Goal: Check status: Check status

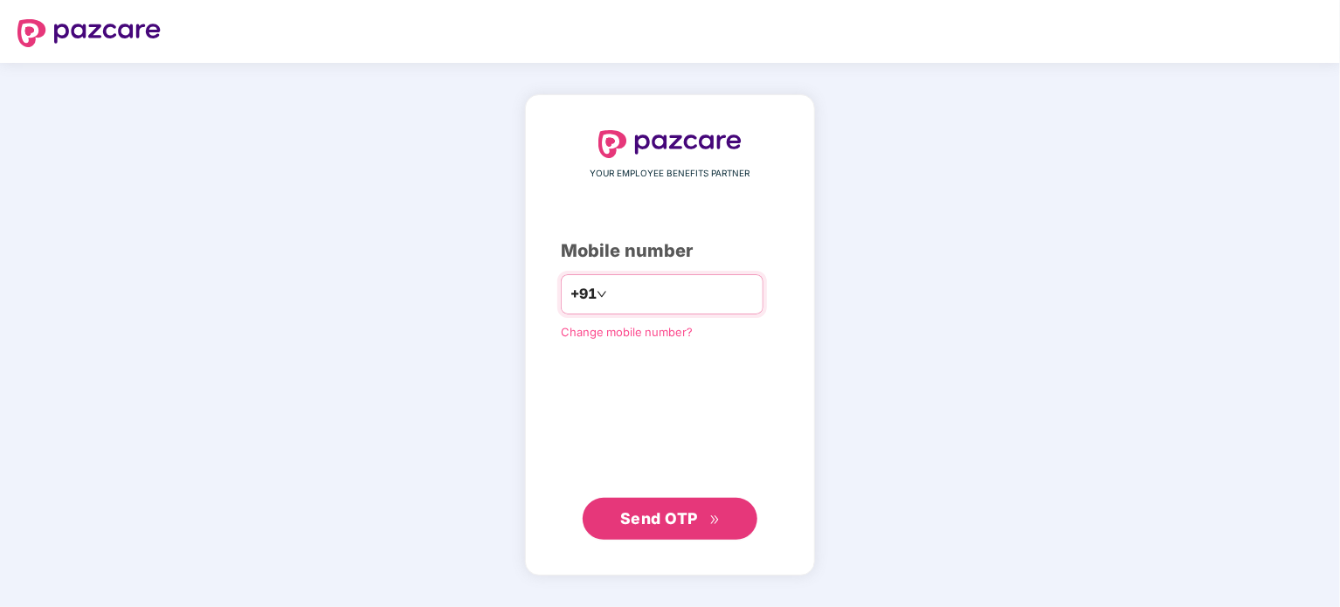
type input "**********"
click at [675, 521] on span "Send OTP" at bounding box center [659, 518] width 78 height 18
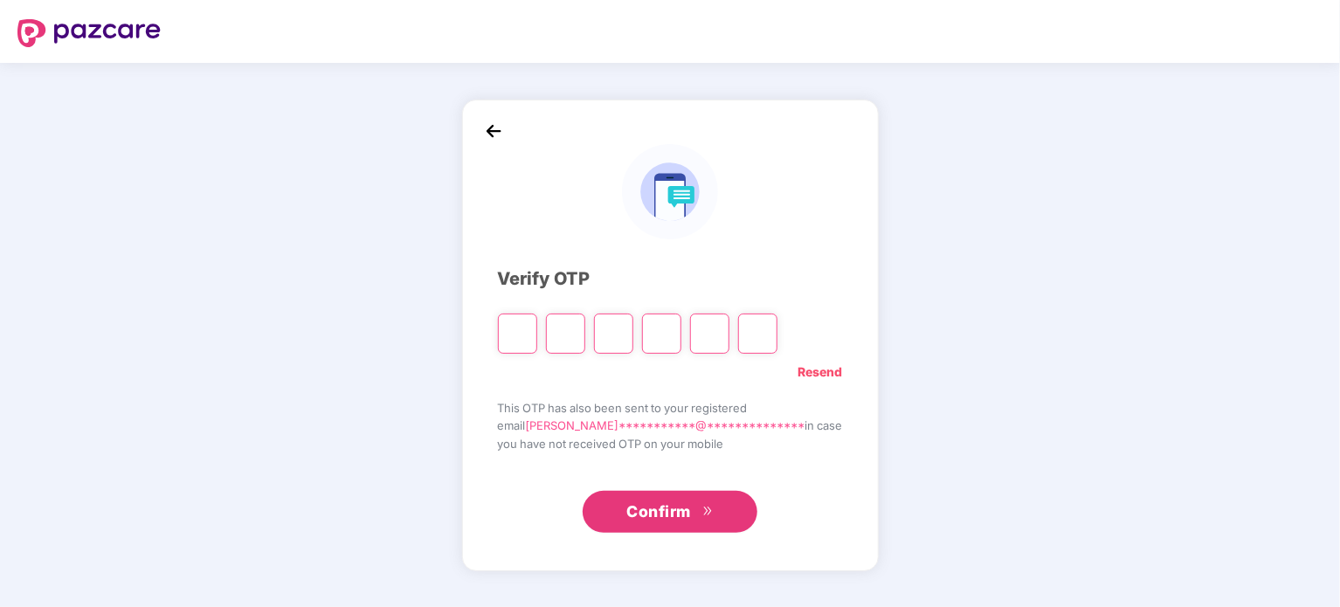
paste input "*"
type input "*"
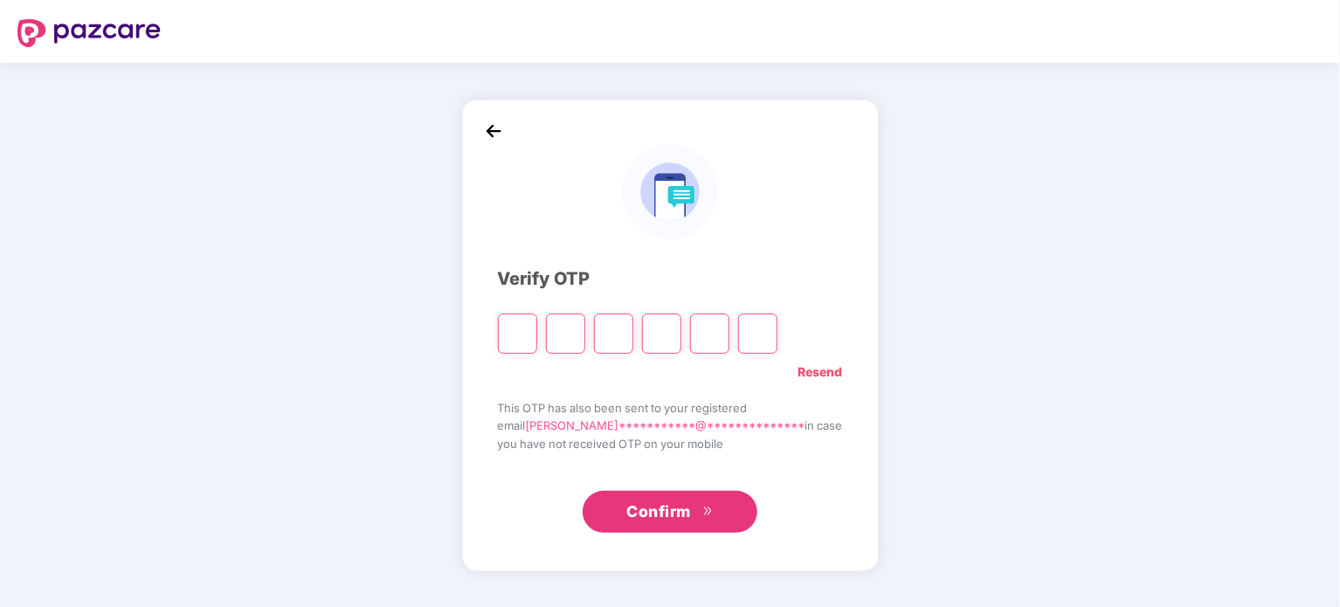
type input "*"
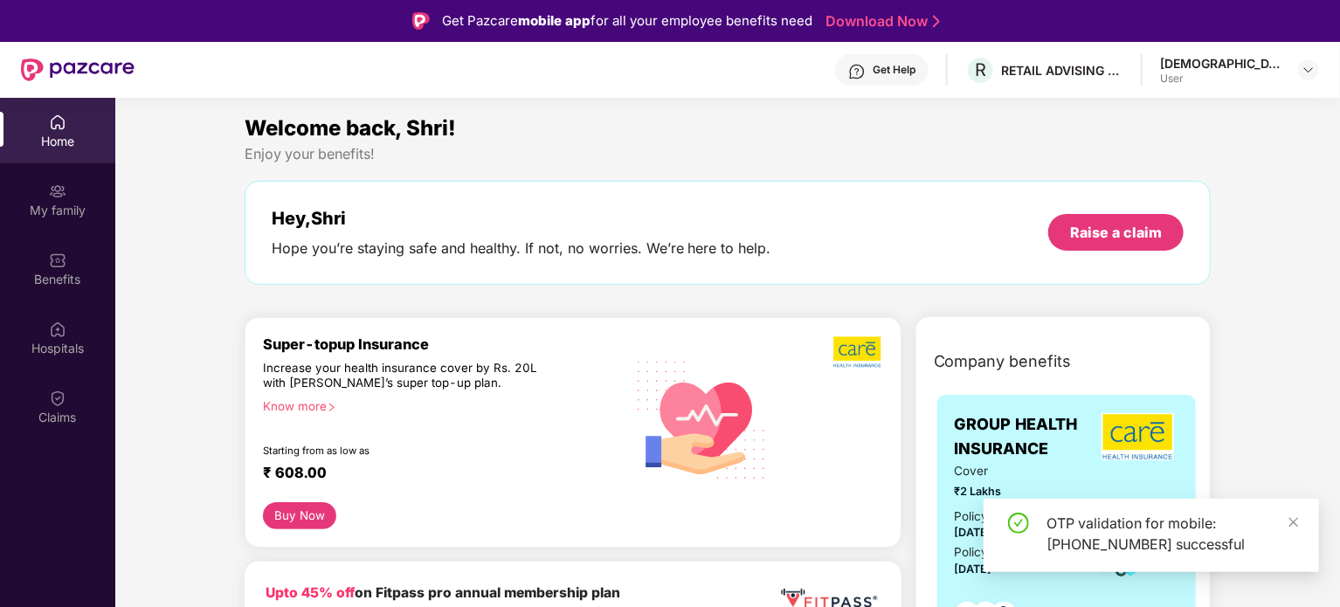
scroll to position [87, 0]
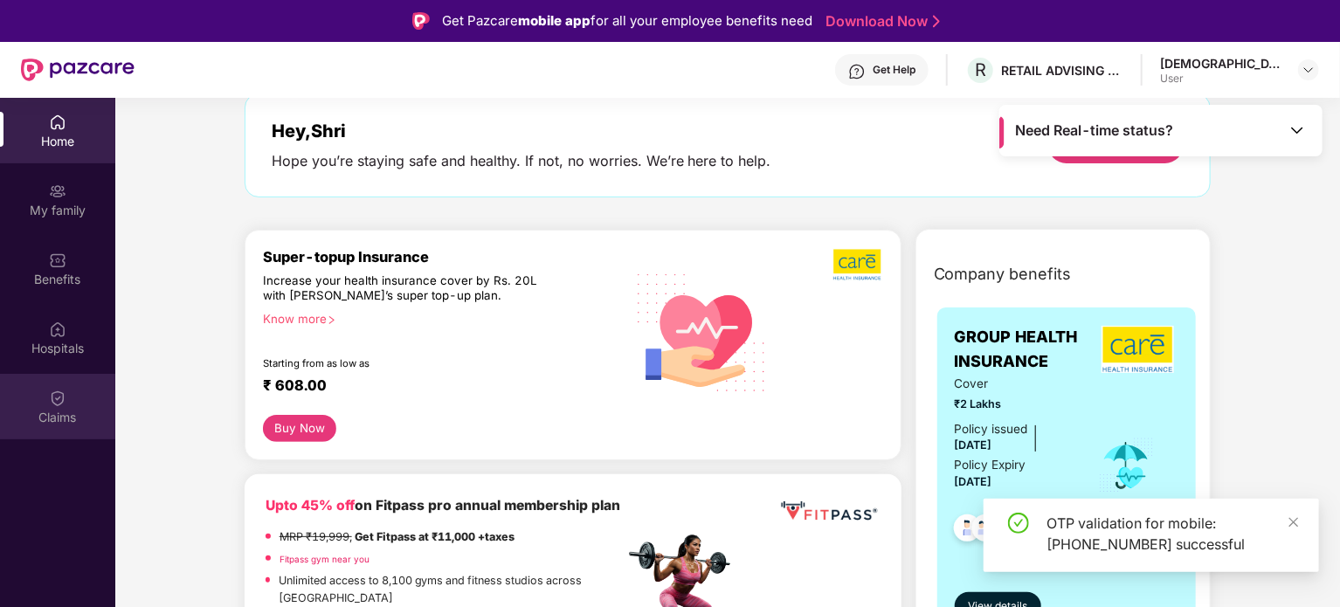
click at [49, 418] on div "Claims" at bounding box center [57, 417] width 115 height 17
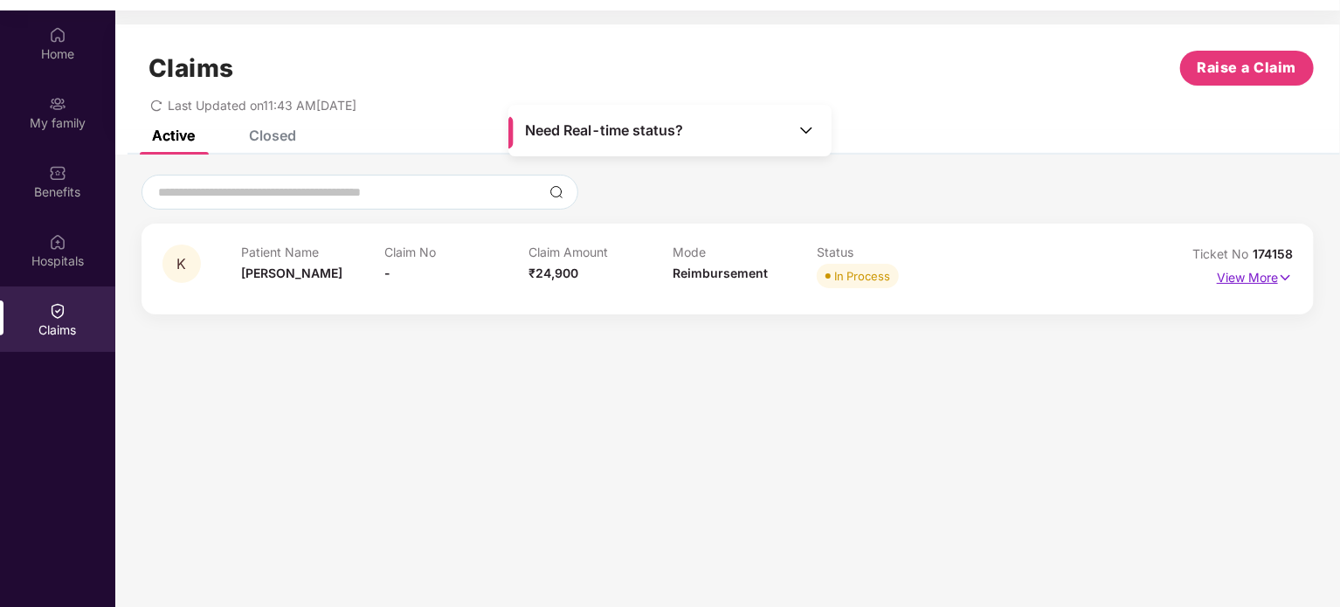
click at [1229, 282] on p "View More" at bounding box center [1255, 276] width 76 height 24
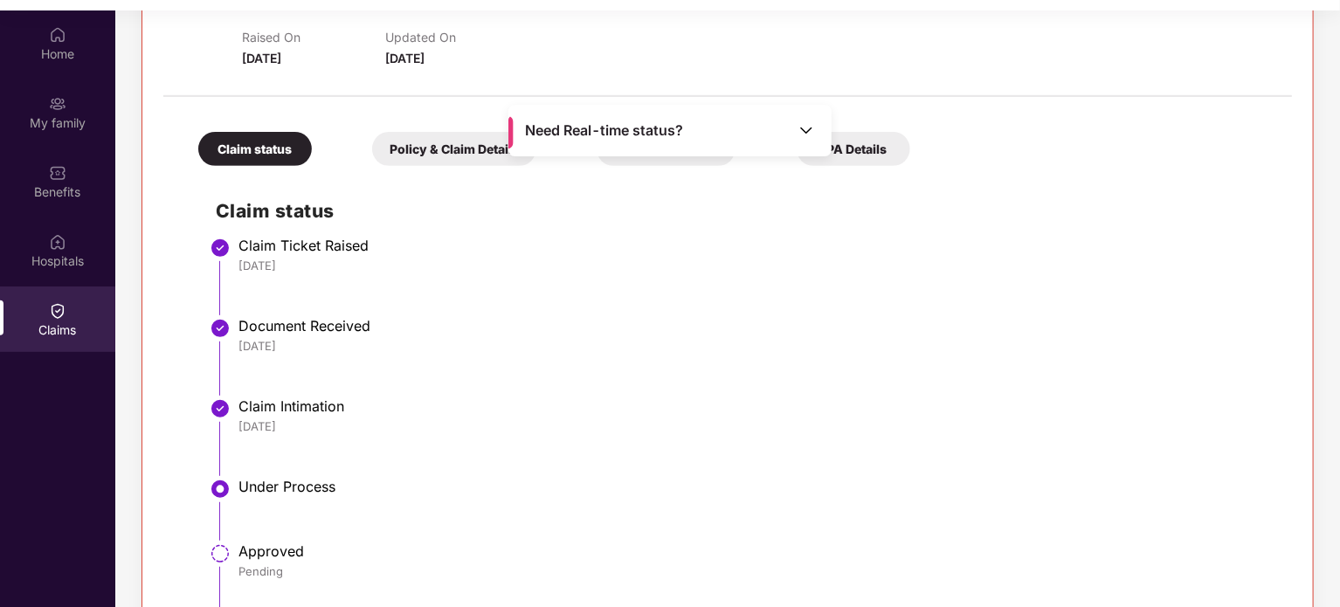
scroll to position [198, 0]
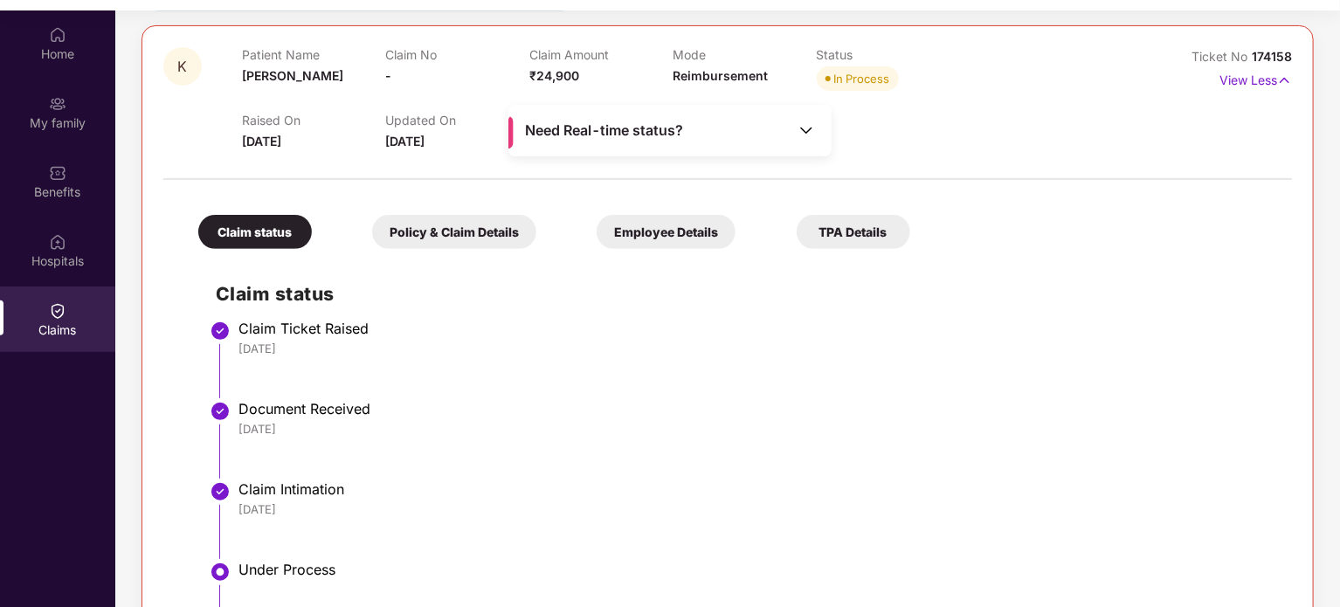
click at [719, 135] on div "Need Real-time status?" at bounding box center [669, 131] width 323 height 52
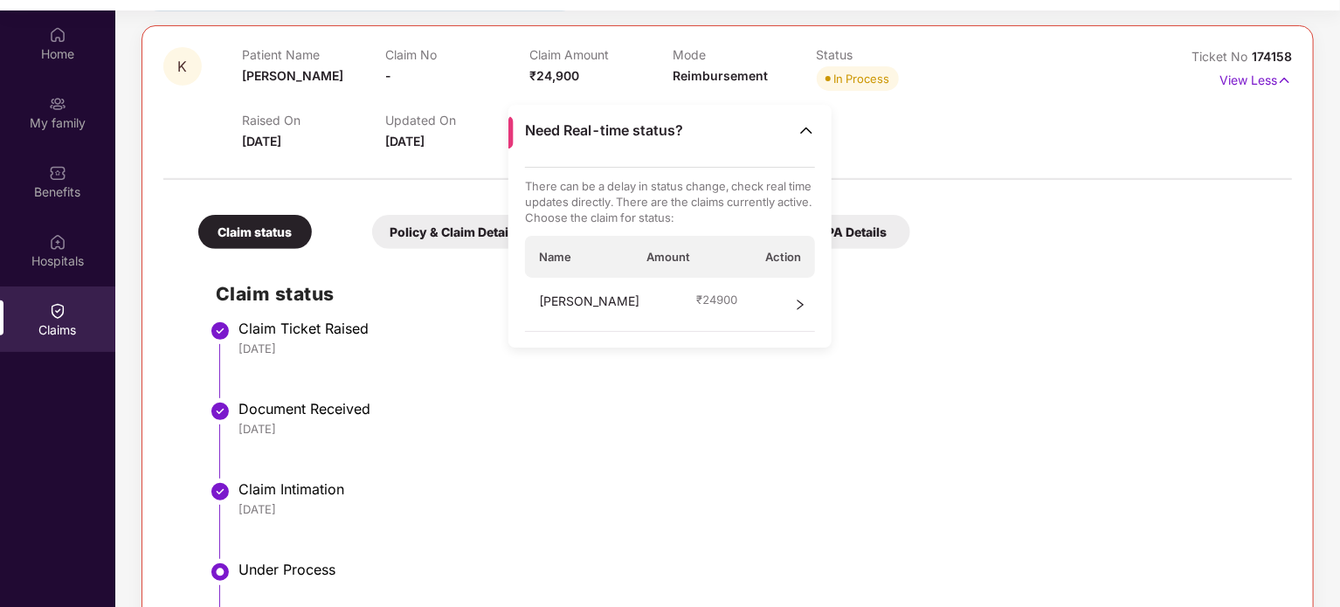
click at [743, 296] on div "Kamalesh ₹ 24900" at bounding box center [670, 305] width 291 height 54
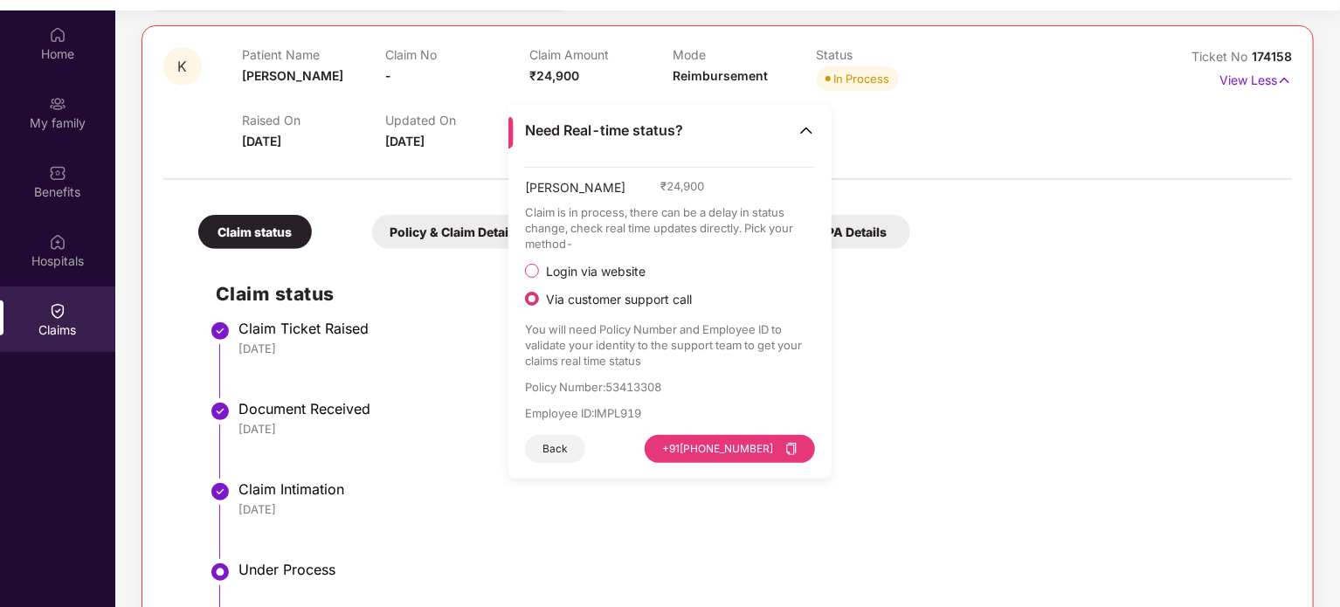
click at [636, 411] on p "Employee ID : IMPL919" at bounding box center [670, 413] width 291 height 16
click at [758, 224] on p "Claim is in process, there can be a delay in status change, check real time upd…" at bounding box center [670, 227] width 291 height 47
drag, startPoint x: 758, startPoint y: 224, endPoint x: 785, endPoint y: 240, distance: 31.8
click at [785, 240] on p "Claim is in process, there can be a delay in status change, check real time upd…" at bounding box center [670, 227] width 291 height 47
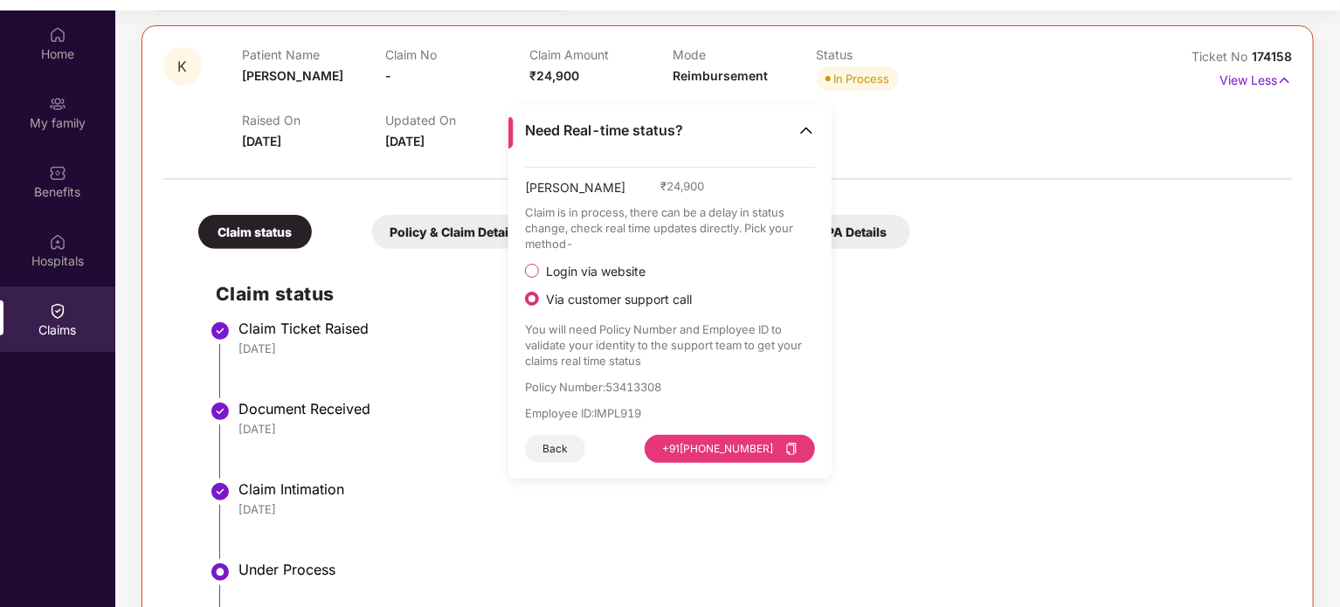
click at [709, 338] on p "You will need Policy Number and Employee ID to validate your identity to the su…" at bounding box center [670, 344] width 291 height 47
drag, startPoint x: 709, startPoint y: 338, endPoint x: 573, endPoint y: 349, distance: 136.7
click at [573, 349] on p "You will need Policy Number and Employee ID to validate your identity to the su…" at bounding box center [670, 344] width 291 height 47
drag, startPoint x: 573, startPoint y: 349, endPoint x: 613, endPoint y: 360, distance: 41.8
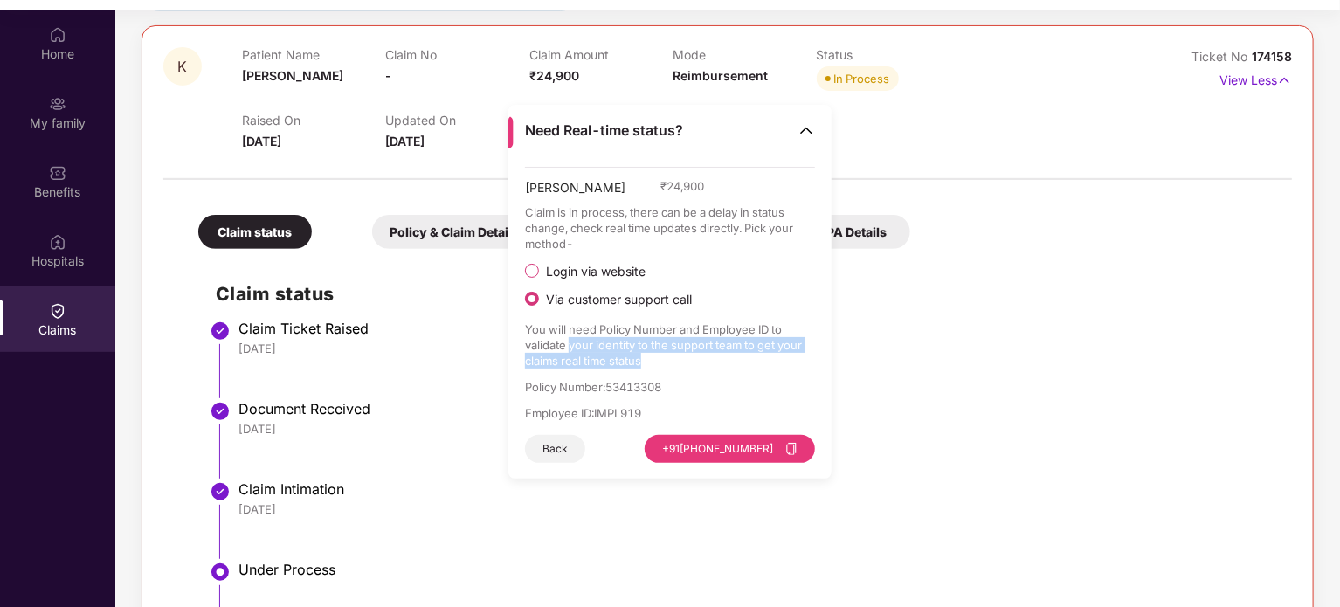
click at [613, 360] on p "You will need Policy Number and Employee ID to validate your identity to the su…" at bounding box center [670, 344] width 291 height 47
drag, startPoint x: 613, startPoint y: 360, endPoint x: 535, endPoint y: 329, distance: 84.3
click at [535, 329] on p "You will need Policy Number and Employee ID to validate your identity to the su…" at bounding box center [670, 344] width 291 height 47
click at [635, 224] on p "Claim is in process, there can be a delay in status change, check real time upd…" at bounding box center [670, 227] width 291 height 47
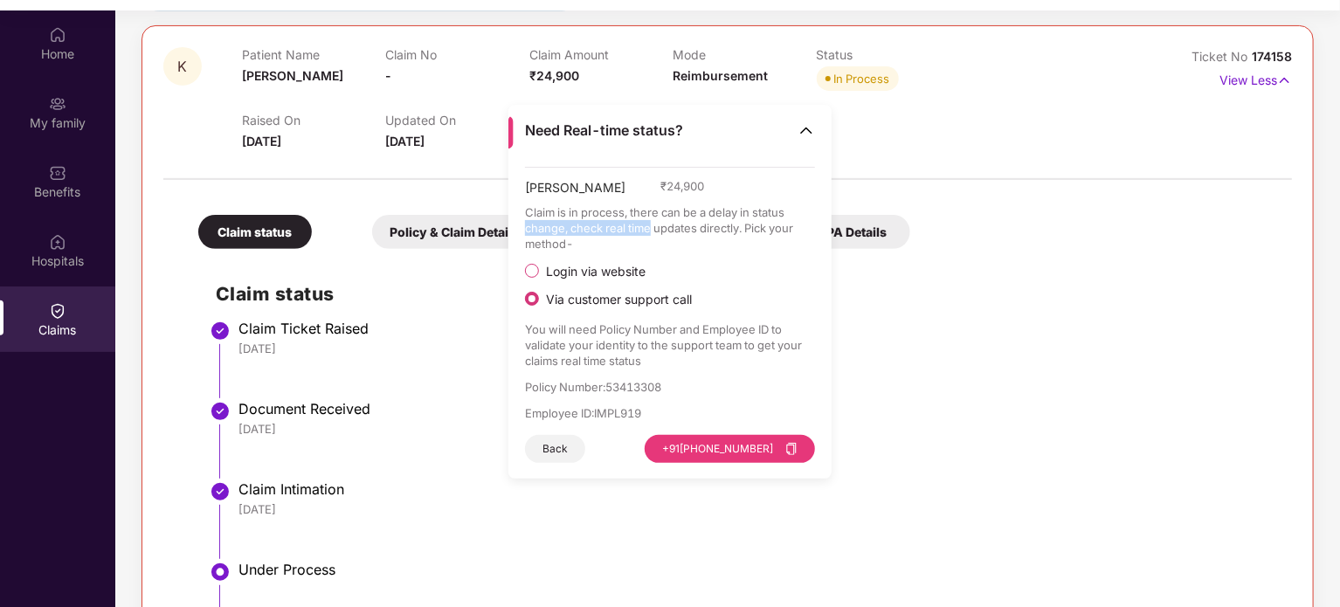
drag, startPoint x: 635, startPoint y: 224, endPoint x: 559, endPoint y: 228, distance: 76.1
click at [559, 228] on p "Claim is in process, there can be a delay in status change, check real time upd…" at bounding box center [670, 227] width 291 height 47
drag, startPoint x: 559, startPoint y: 228, endPoint x: 654, endPoint y: 237, distance: 95.6
click at [654, 237] on p "Claim is in process, there can be a delay in status change, check real time upd…" at bounding box center [670, 227] width 291 height 47
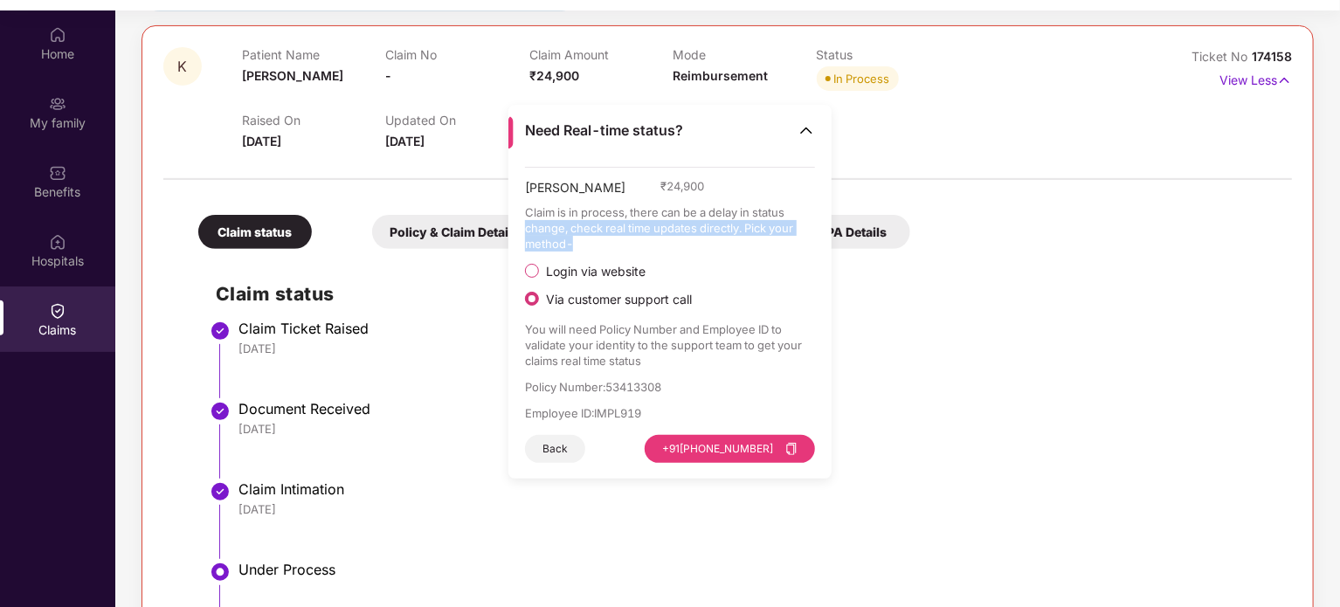
click at [660, 231] on p "Claim is in process, there can be a delay in status change, check real time upd…" at bounding box center [670, 227] width 291 height 47
drag, startPoint x: 660, startPoint y: 231, endPoint x: 742, endPoint y: 245, distance: 82.3
click at [742, 245] on p "Claim is in process, there can be a delay in status change, check real time upd…" at bounding box center [670, 227] width 291 height 47
click at [665, 224] on p "Claim is in process, there can be a delay in status change, check real time upd…" at bounding box center [670, 227] width 291 height 47
drag, startPoint x: 665, startPoint y: 224, endPoint x: 789, endPoint y: 231, distance: 124.3
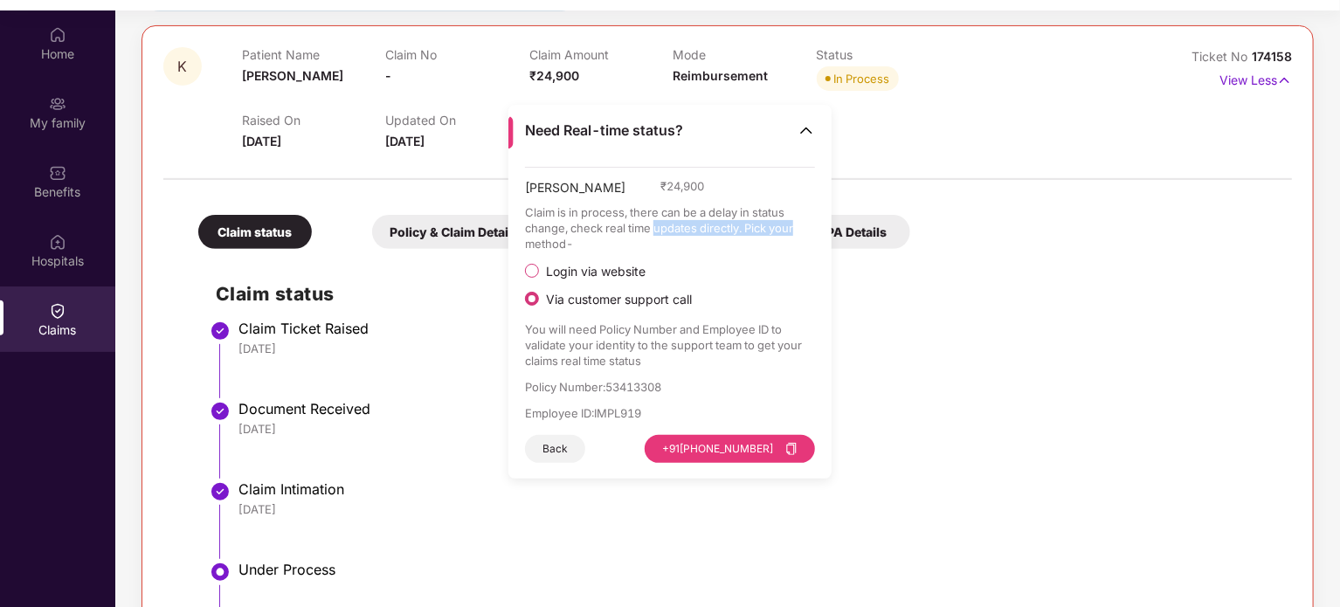
click at [789, 231] on p "Claim is in process, there can be a delay in status change, check real time upd…" at bounding box center [670, 227] width 291 height 47
click at [552, 242] on p "Claim is in process, there can be a delay in status change, check real time upd…" at bounding box center [670, 227] width 291 height 47
drag, startPoint x: 552, startPoint y: 242, endPoint x: 518, endPoint y: 209, distance: 47.6
click at [518, 209] on div "Kamalesh ₹ 24,900 Claim is in process, there can be a delay in status change, c…" at bounding box center [669, 323] width 323 height 313
click at [550, 217] on p "Claim is in process, there can be a delay in status change, check real time upd…" at bounding box center [670, 227] width 291 height 47
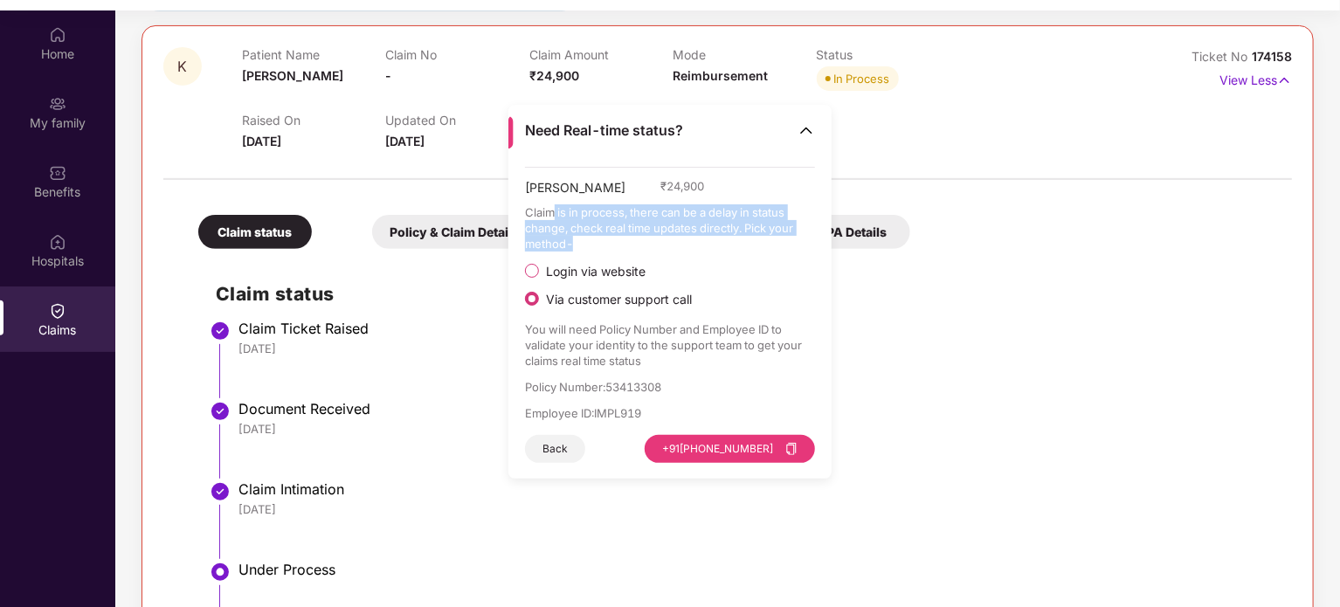
drag, startPoint x: 550, startPoint y: 217, endPoint x: 563, endPoint y: 240, distance: 26.6
click at [563, 240] on p "Claim is in process, there can be a delay in status change, check real time upd…" at bounding box center [670, 227] width 291 height 47
drag, startPoint x: 563, startPoint y: 240, endPoint x: 536, endPoint y: 183, distance: 62.5
click at [536, 183] on div "Kamalesh ₹ 24,900 Claim is in process, there can be a delay in status change, c…" at bounding box center [670, 315] width 291 height 296
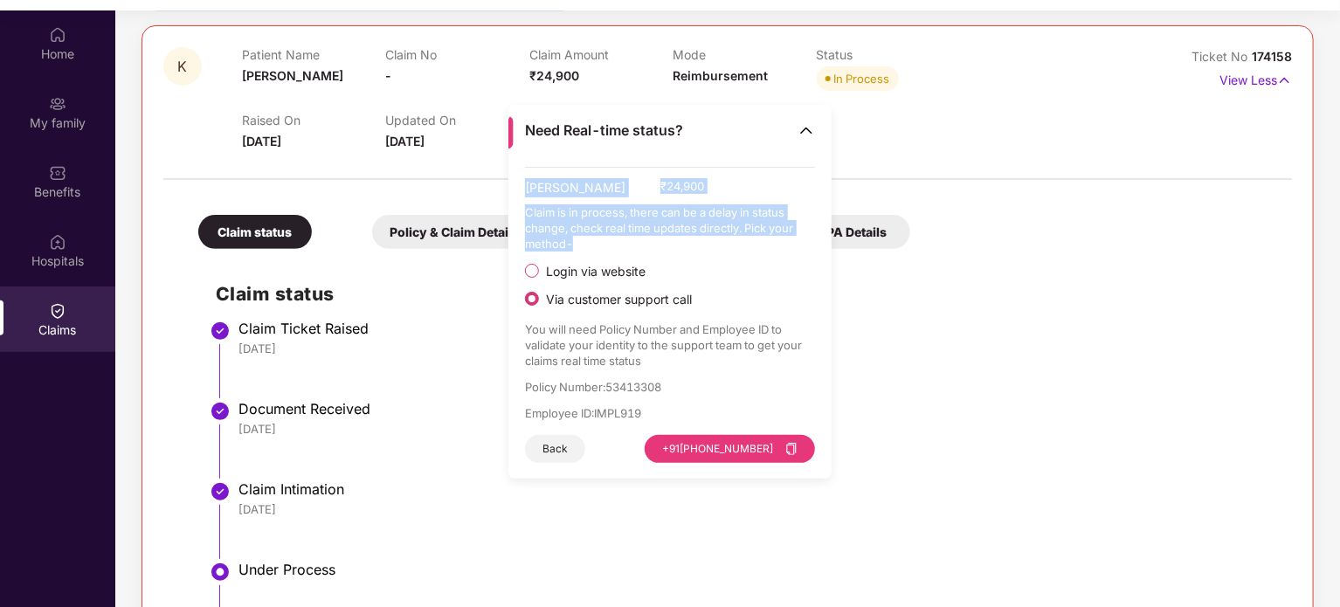
click at [536, 183] on span "[PERSON_NAME]" at bounding box center [575, 191] width 100 height 26
drag, startPoint x: 536, startPoint y: 183, endPoint x: 636, endPoint y: 239, distance: 114.2
click at [636, 239] on div "Kamalesh ₹ 24,900 Claim is in process, there can be a delay in status change, c…" at bounding box center [670, 315] width 291 height 296
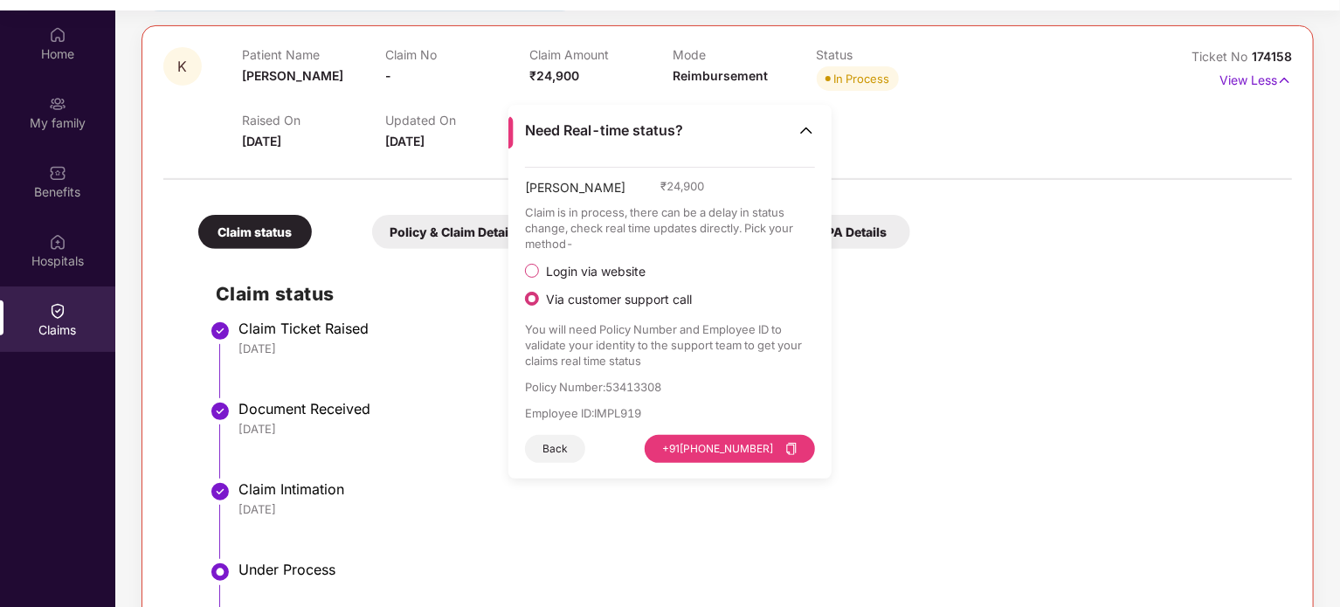
click at [618, 274] on span "Login via website" at bounding box center [596, 272] width 114 height 16
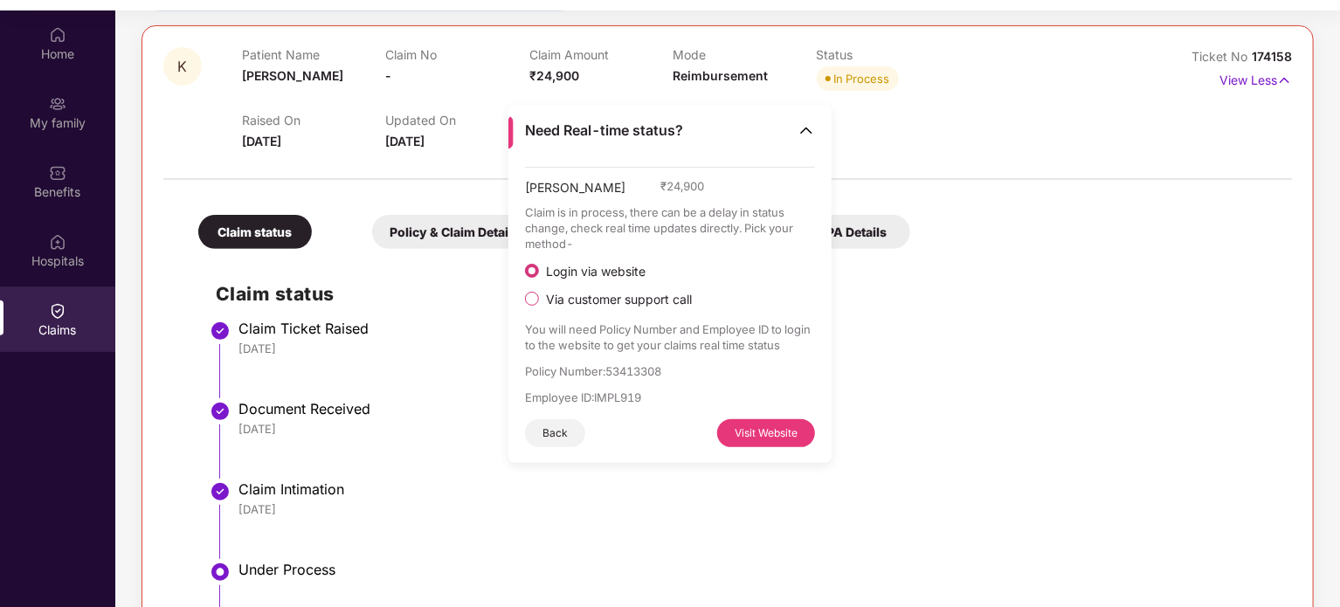
click at [606, 296] on span "Via customer support call" at bounding box center [619, 300] width 160 height 16
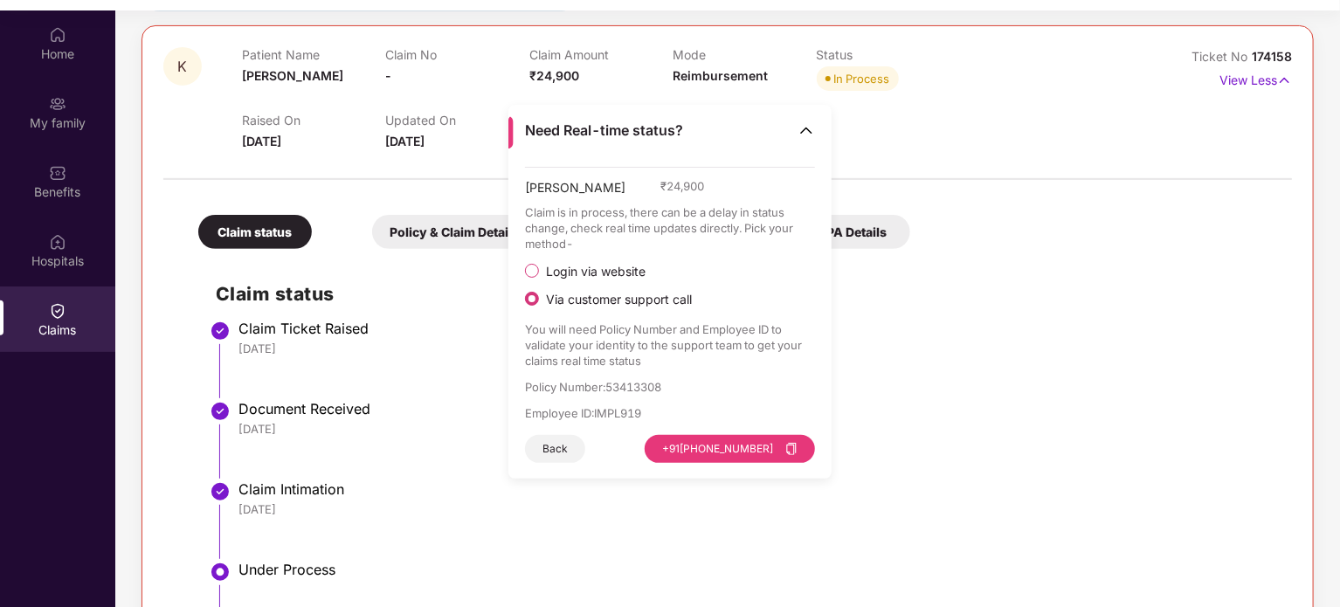
click at [611, 269] on span "Login via website" at bounding box center [596, 272] width 114 height 16
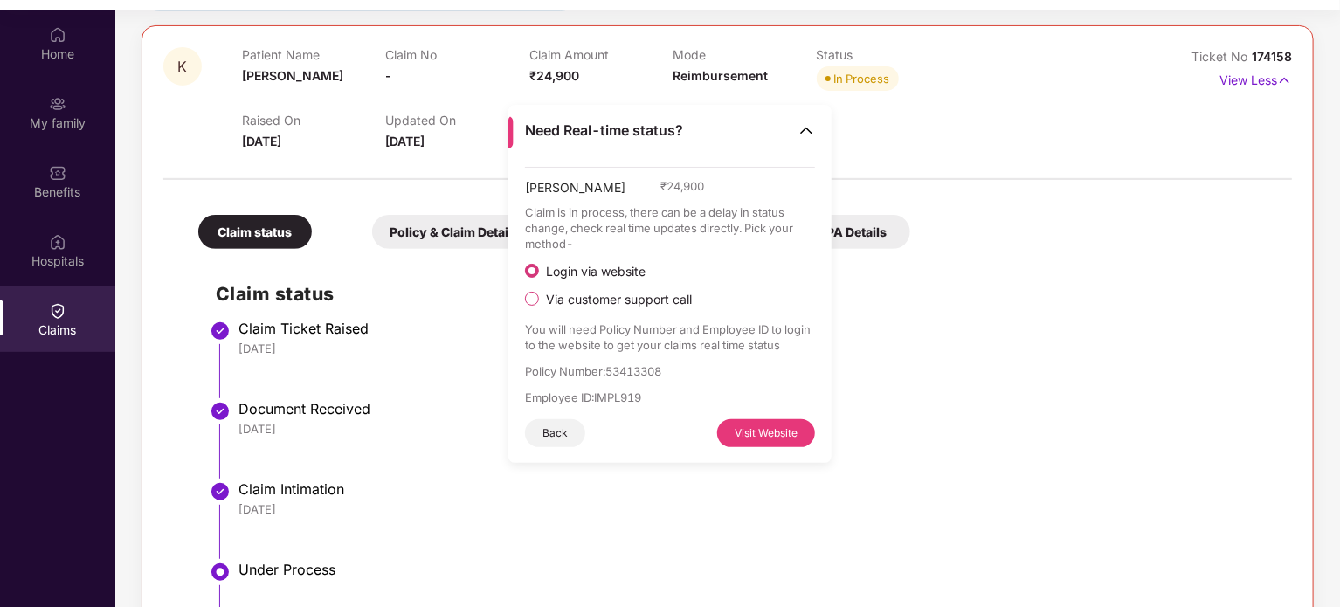
click at [29, 324] on div "Claims" at bounding box center [57, 329] width 115 height 17
click at [76, 254] on div "Hospitals" at bounding box center [57, 260] width 115 height 17
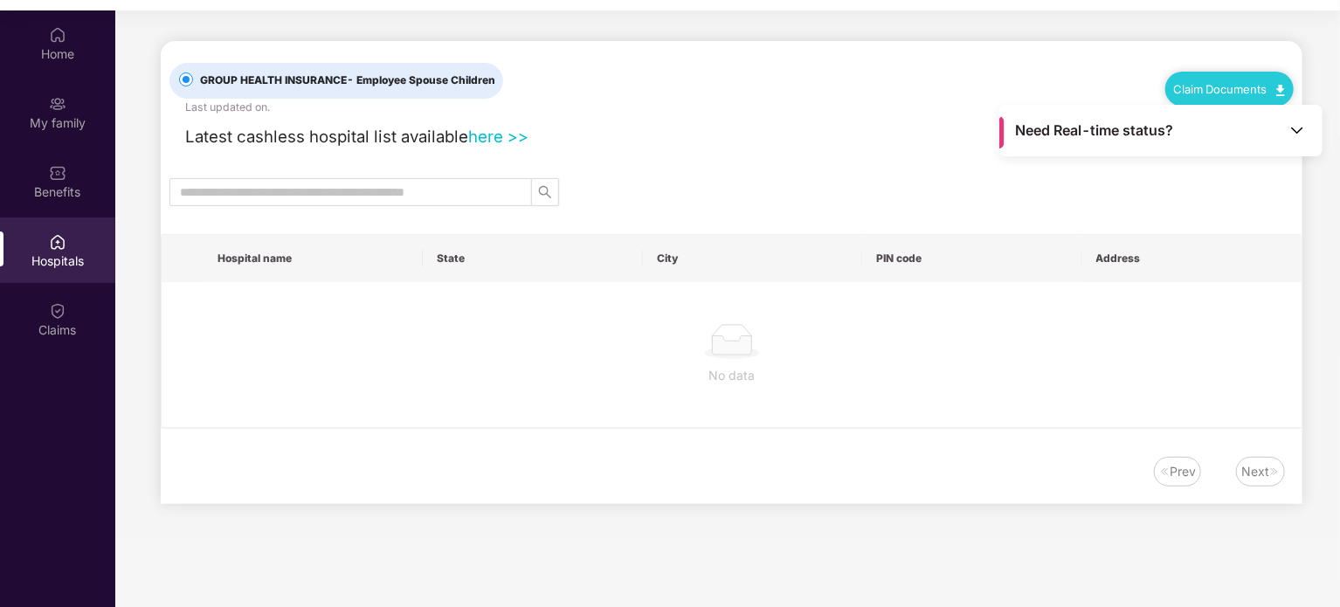
scroll to position [0, 0]
click at [67, 307] on div "Claims" at bounding box center [57, 320] width 115 height 66
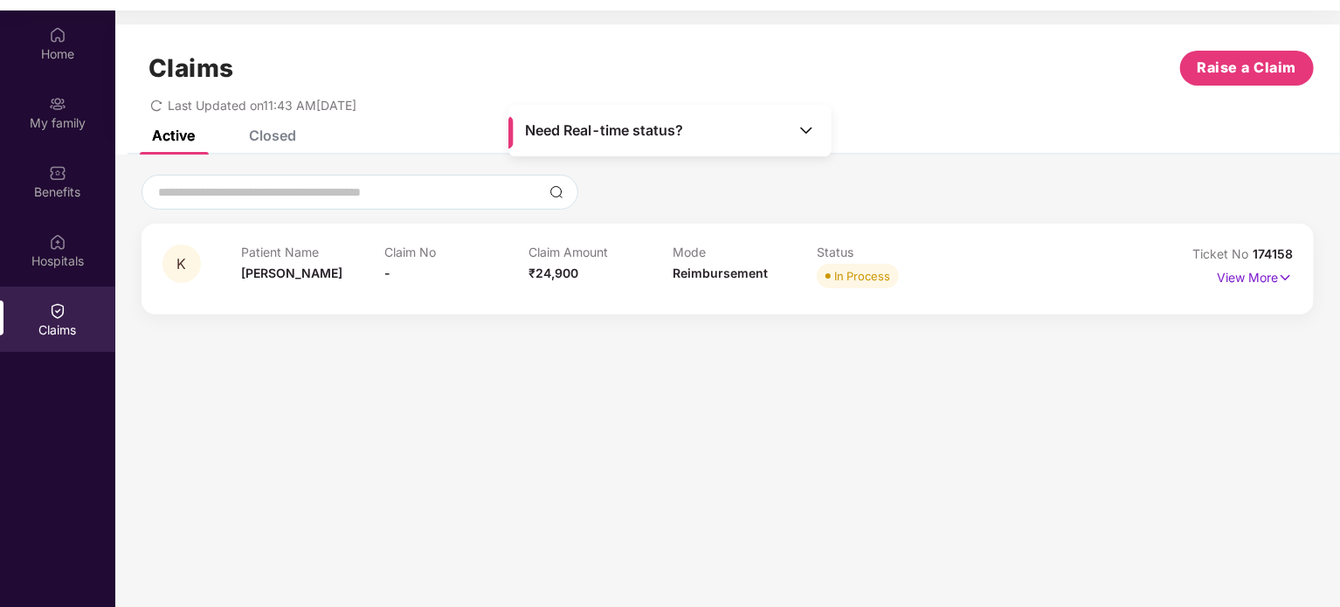
click at [531, 266] on span "₹24,900" at bounding box center [553, 273] width 50 height 15
click at [1281, 281] on img at bounding box center [1285, 277] width 15 height 19
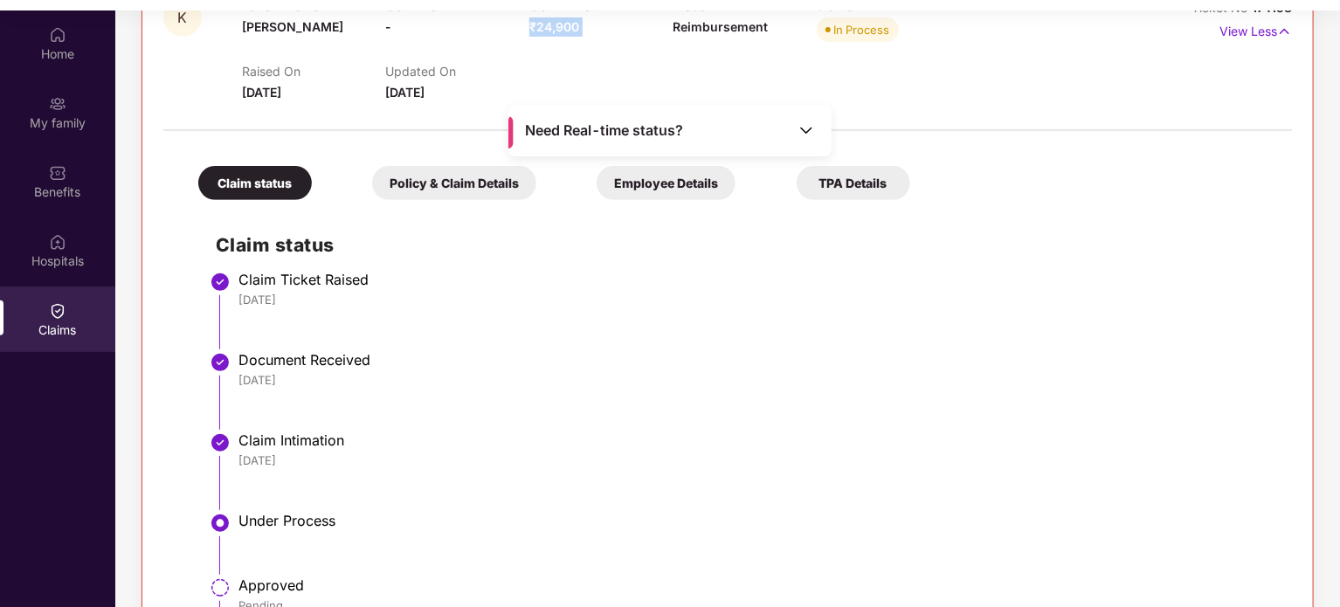
scroll to position [262, 0]
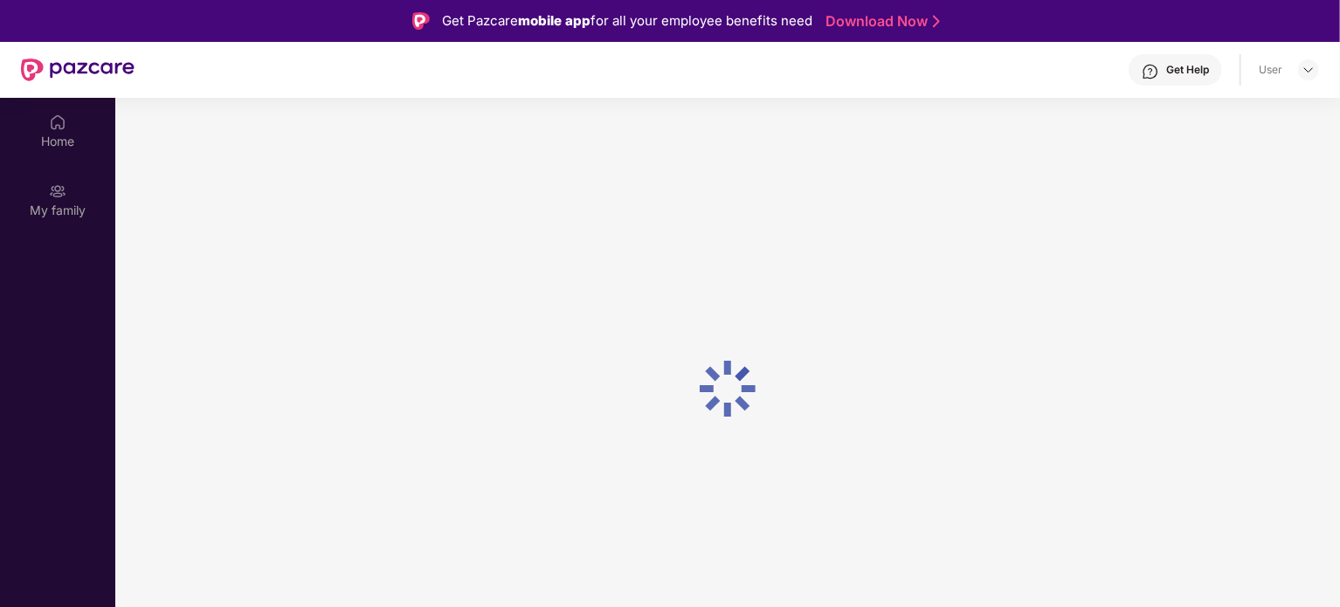
scroll to position [87, 0]
